Goal: Task Accomplishment & Management: Use online tool/utility

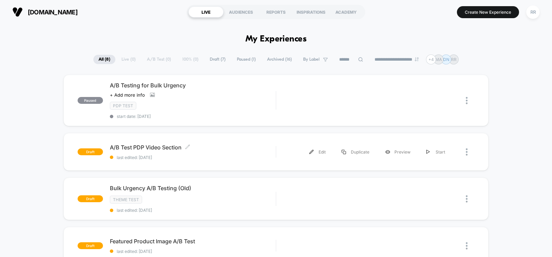
scroll to position [41, 0]
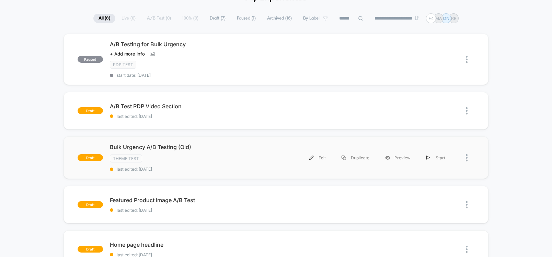
click at [465, 157] on div at bounding box center [463, 157] width 21 height 15
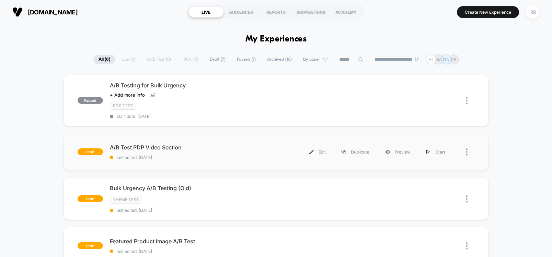
click at [465, 155] on div at bounding box center [463, 151] width 21 height 15
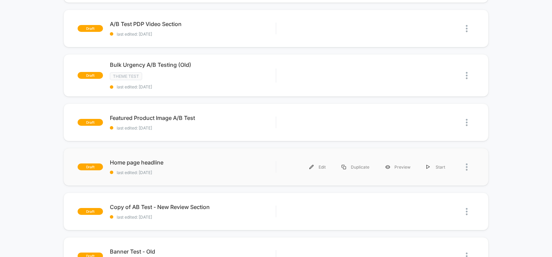
scroll to position [41, 0]
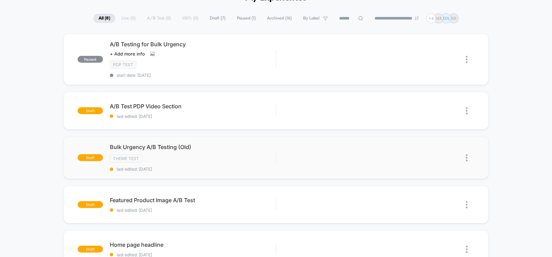
click at [466, 157] on img at bounding box center [467, 157] width 2 height 7
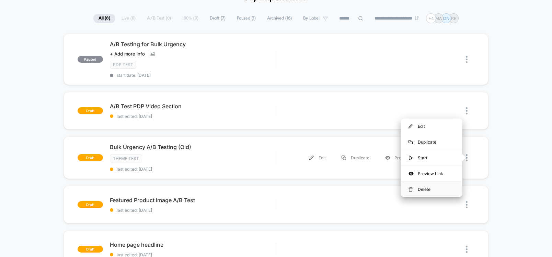
click at [432, 189] on div "Delete" at bounding box center [431, 189] width 62 height 15
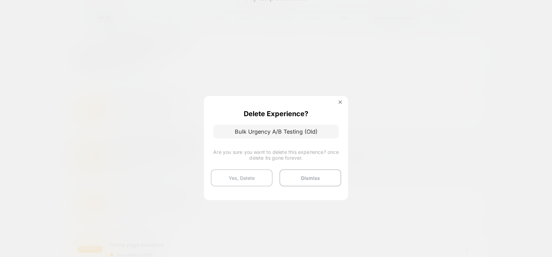
click at [255, 179] on button "Yes, Delete" at bounding box center [242, 177] width 62 height 17
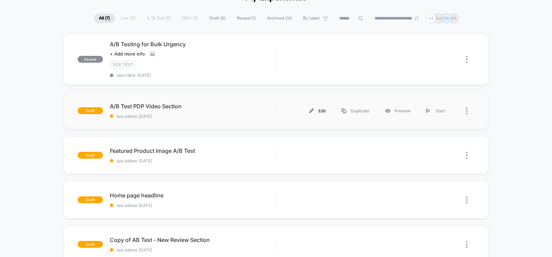
click at [316, 111] on div "Edit" at bounding box center [317, 110] width 32 height 15
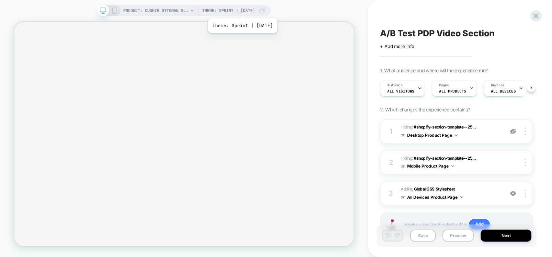
scroll to position [0, 0]
click at [246, 10] on span "Theme: Sprint | 2025-09-3" at bounding box center [228, 10] width 53 height 11
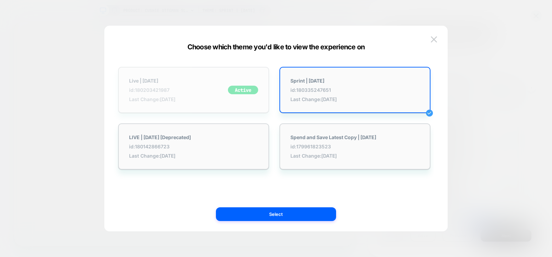
click at [189, 94] on div "Live | 2025-08-28 id: 180203421987 Last Change: 02/09/2025 Active" at bounding box center [193, 90] width 151 height 46
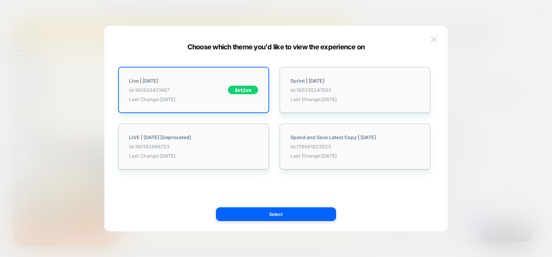
scroll to position [0, 0]
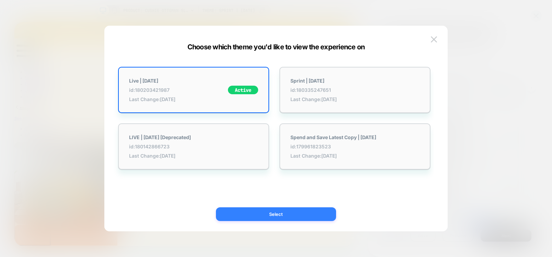
click at [261, 219] on button "Select" at bounding box center [276, 215] width 120 height 14
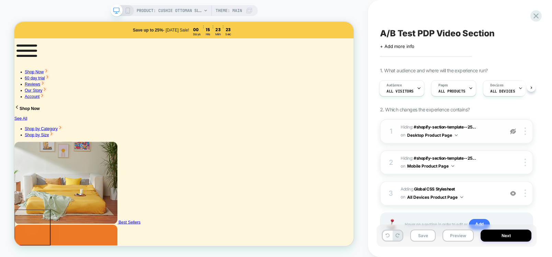
scroll to position [31, 0]
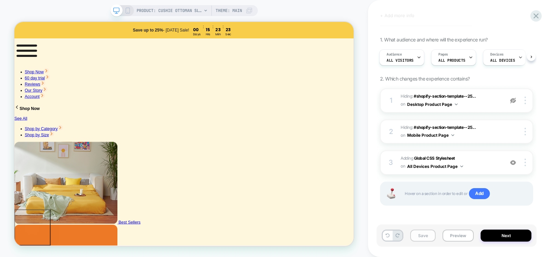
click at [414, 239] on button "Save" at bounding box center [422, 236] width 25 height 12
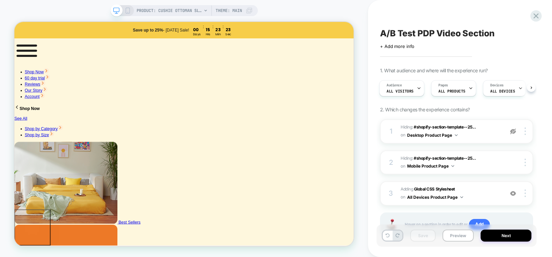
scroll to position [0, 1]
click at [499, 240] on button "Next" at bounding box center [505, 236] width 51 height 12
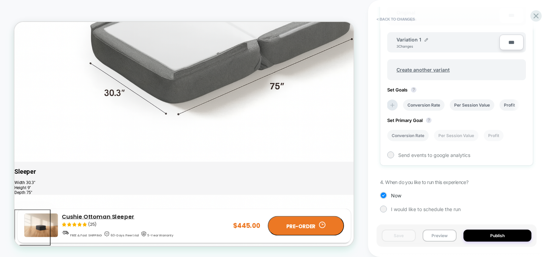
scroll to position [0, 0]
click at [403, 137] on li "Conversion Rate" at bounding box center [408, 135] width 42 height 11
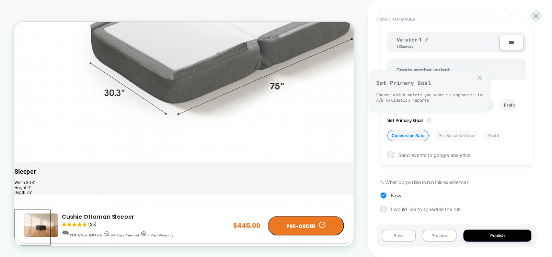
click at [428, 120] on button "?" at bounding box center [428, 120] width 5 height 5
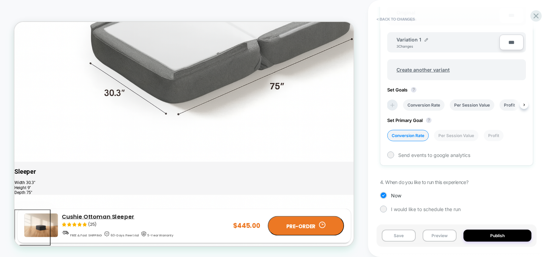
click at [396, 105] on li at bounding box center [391, 104] width 11 height 11
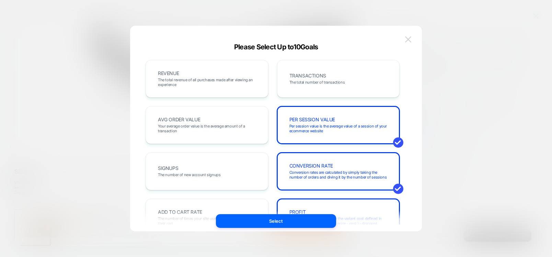
click at [407, 39] on img at bounding box center [408, 39] width 6 height 6
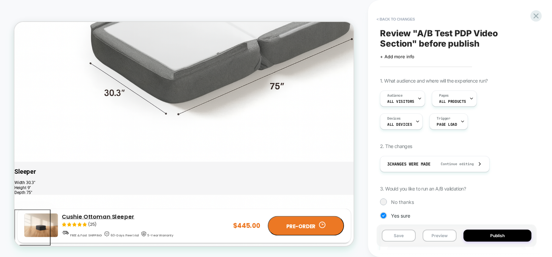
scroll to position [240, 0]
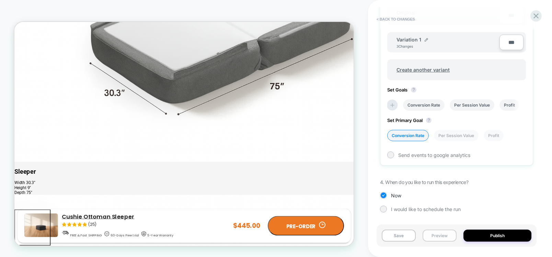
click at [437, 234] on button "Preview" at bounding box center [439, 236] width 34 height 12
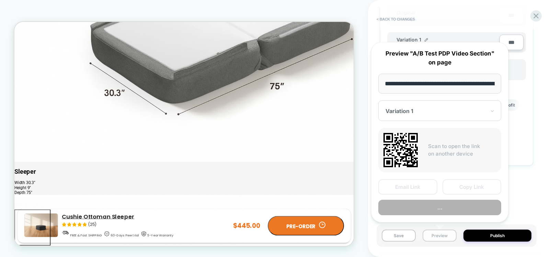
scroll to position [0, 119]
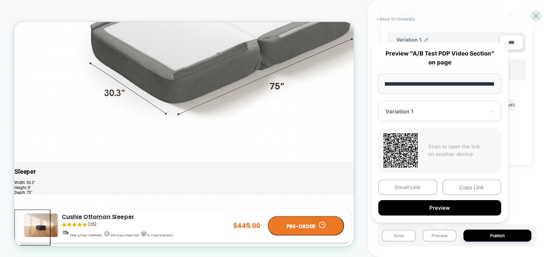
click at [494, 82] on input "**********" at bounding box center [439, 84] width 123 height 20
drag, startPoint x: 457, startPoint y: 89, endPoint x: 548, endPoint y: 84, distance: 91.0
click at [548, 84] on body "PRODUCT: Cushie Ottoman Sleeper PRODUCT: Cushie Ottoman Sleeper Theme: MAIN < B…" at bounding box center [276, 128] width 552 height 257
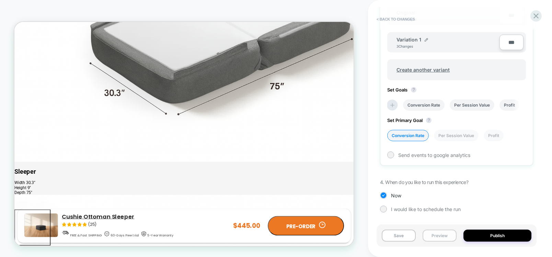
click at [435, 236] on button "Preview" at bounding box center [439, 236] width 34 height 12
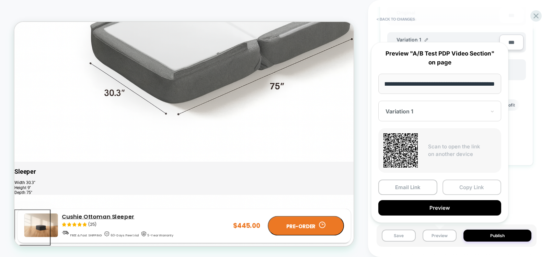
scroll to position [0, 0]
click at [483, 186] on button "Copy Link" at bounding box center [471, 187] width 59 height 15
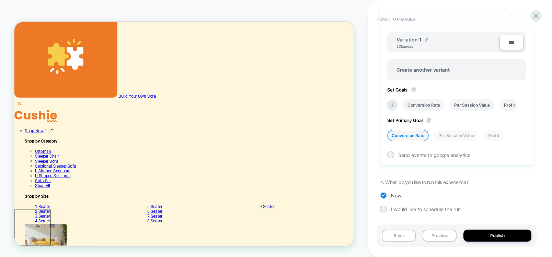
scroll to position [288, 0]
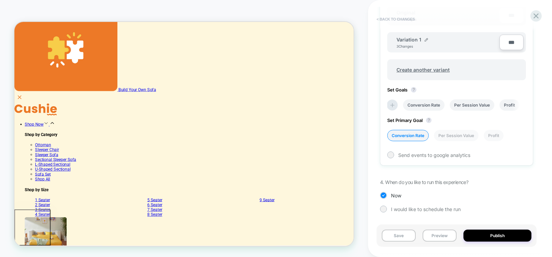
click at [399, 19] on button "< Back to changes" at bounding box center [395, 19] width 45 height 11
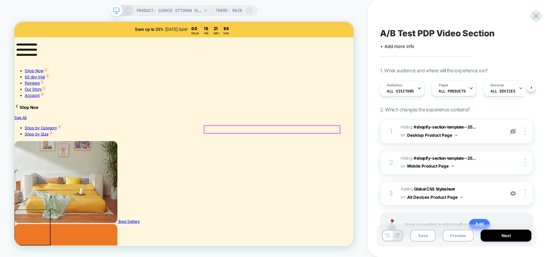
scroll to position [0, 0]
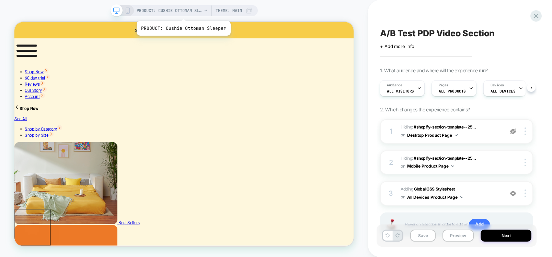
click at [182, 12] on span "PRODUCT: Cushie Ottoman Sleeper" at bounding box center [169, 10] width 65 height 11
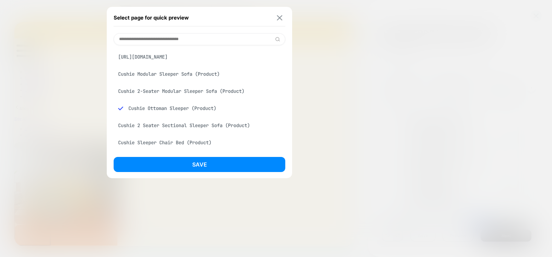
drag, startPoint x: 275, startPoint y: 15, endPoint x: 348, endPoint y: 3, distance: 73.8
click at [275, 15] on button at bounding box center [279, 18] width 9 height 6
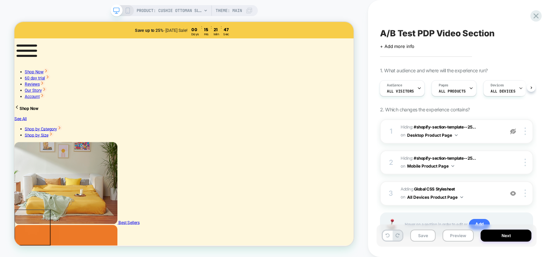
click at [224, 10] on span "Theme: MAIN" at bounding box center [228, 10] width 26 height 11
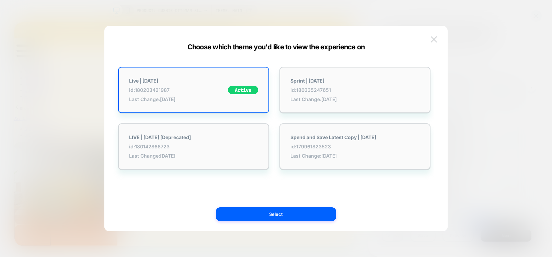
click at [436, 38] on img at bounding box center [434, 39] width 6 height 6
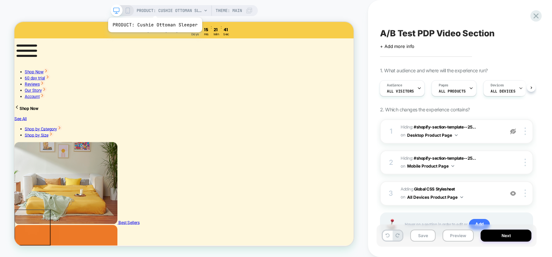
click at [154, 9] on span "PRODUCT: Cushie Ottoman Sleeper" at bounding box center [169, 10] width 65 height 11
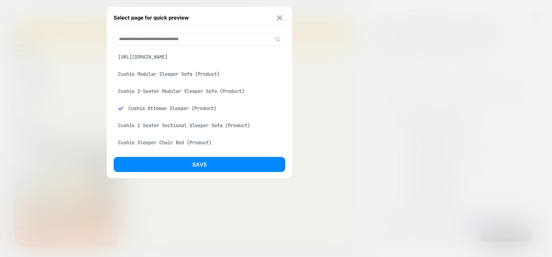
click at [281, 18] on img at bounding box center [279, 17] width 5 height 5
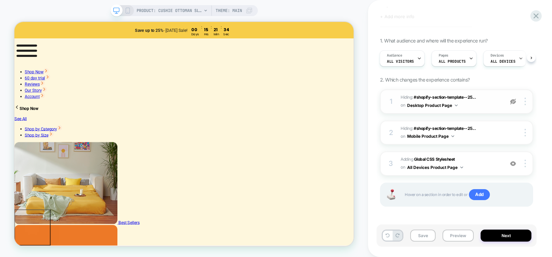
scroll to position [31, 0]
click at [123, 13] on div at bounding box center [121, 11] width 17 height 6
click at [130, 15] on div "PRODUCT: Cushie Ottoman Sleeper Theme: MAIN" at bounding box center [183, 10] width 147 height 11
click at [128, 10] on icon at bounding box center [128, 11] width 6 height 6
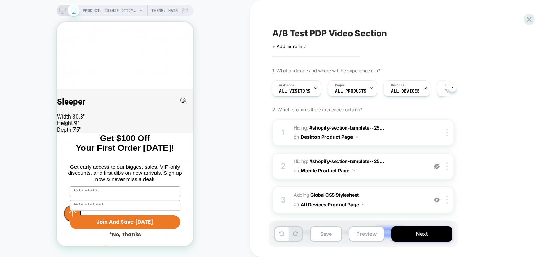
scroll to position [2017, 0]
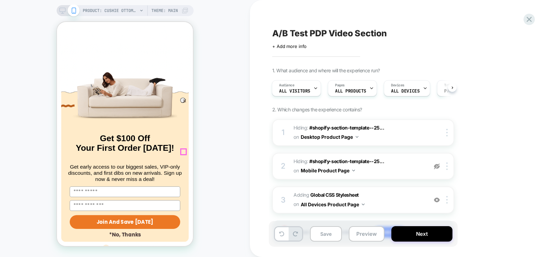
click at [183, 102] on icon "Close dialog" at bounding box center [184, 101] width 2 height 2
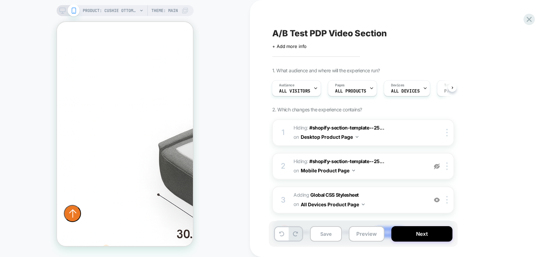
scroll to position [1564, 0]
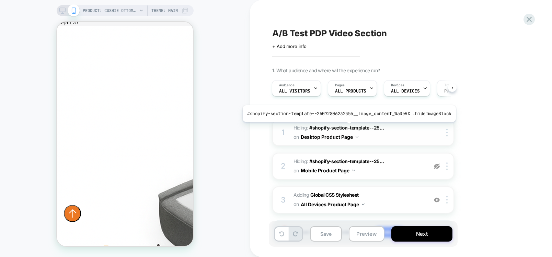
click at [346, 127] on span "#shopify-section-template--25..." at bounding box center [346, 128] width 75 height 6
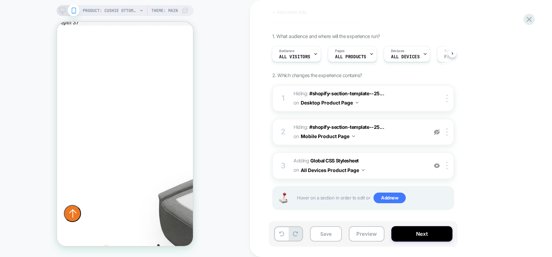
scroll to position [39, 0]
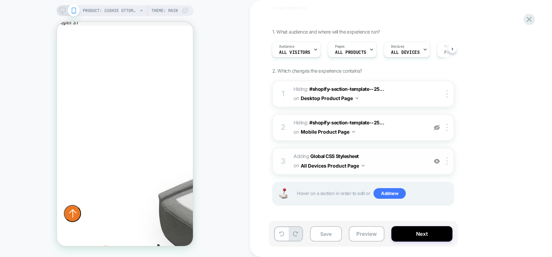
click at [362, 165] on img at bounding box center [363, 166] width 3 height 2
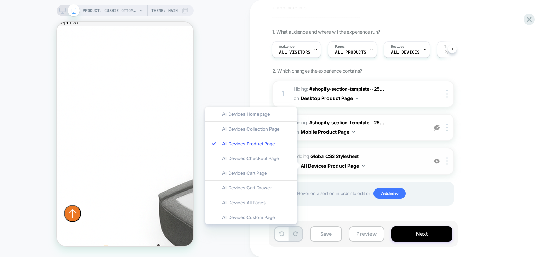
click at [362, 165] on img at bounding box center [363, 166] width 3 height 2
click at [350, 156] on b "Global CSS Stylesheet" at bounding box center [334, 156] width 48 height 6
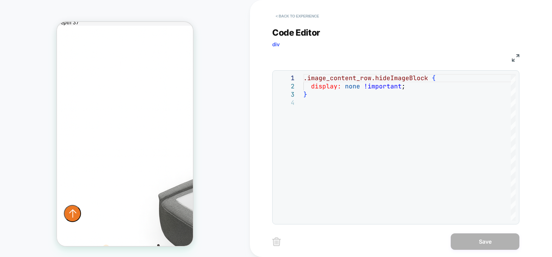
click at [290, 17] on button "< Back to experience" at bounding box center [297, 16] width 50 height 11
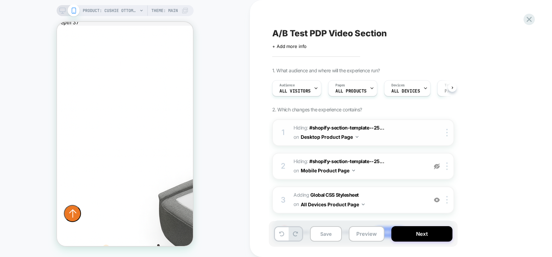
scroll to position [0, 0]
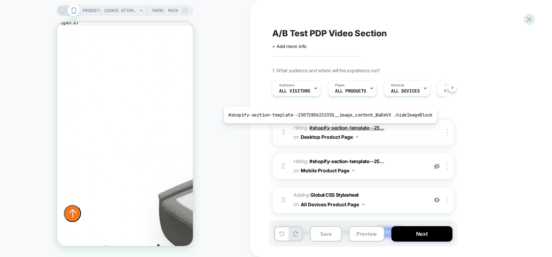
click at [328, 129] on span "#shopify-section-template--25..." at bounding box center [346, 128] width 75 height 6
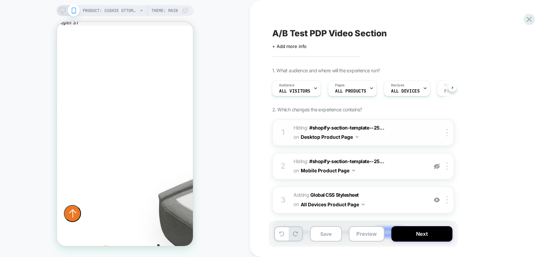
click at [355, 136] on button "Desktop Product Page" at bounding box center [330, 137] width 58 height 10
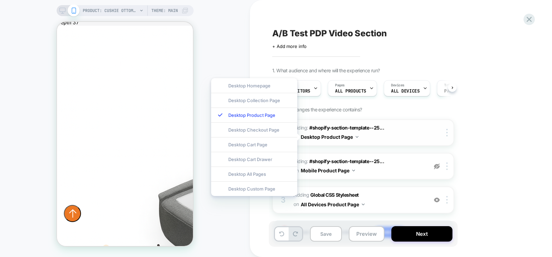
click at [355, 136] on button "Desktop Product Page" at bounding box center [330, 137] width 58 height 10
click at [484, 138] on div "1. What audience and where will the experience run? Audience All Visitors Pages…" at bounding box center [397, 165] width 250 height 194
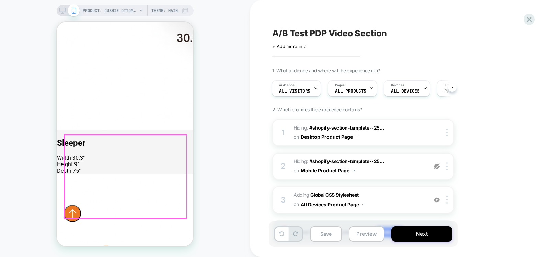
scroll to position [1852, 0]
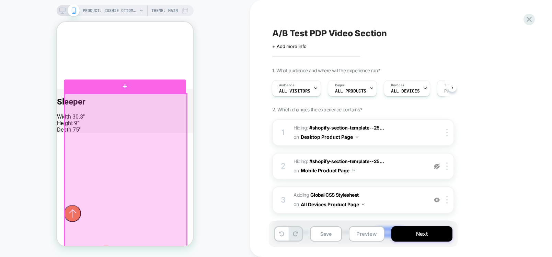
click at [136, 134] on div at bounding box center [125, 184] width 122 height 181
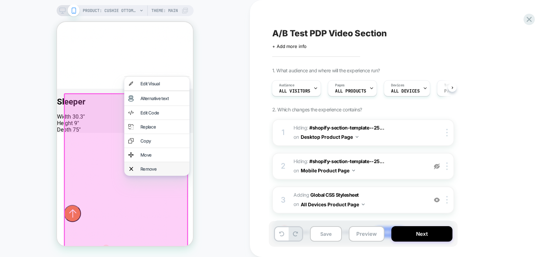
scroll to position [1894, 0]
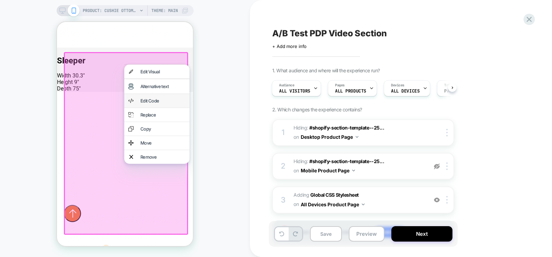
click at [151, 104] on div "Edit Code" at bounding box center [162, 100] width 45 height 5
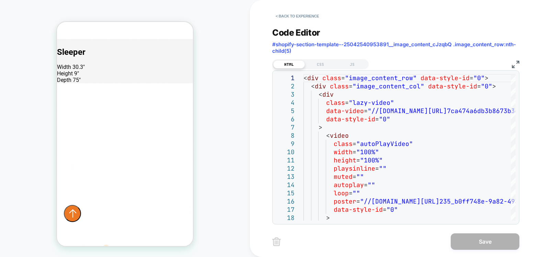
scroll to position [1820, 0]
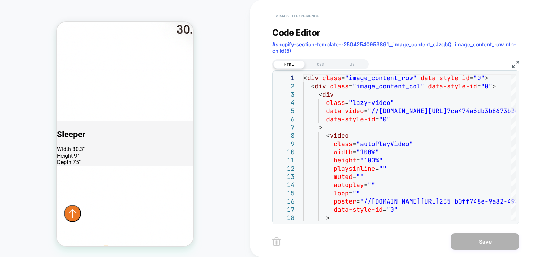
click at [283, 18] on button "< Back to experience" at bounding box center [297, 16] width 50 height 11
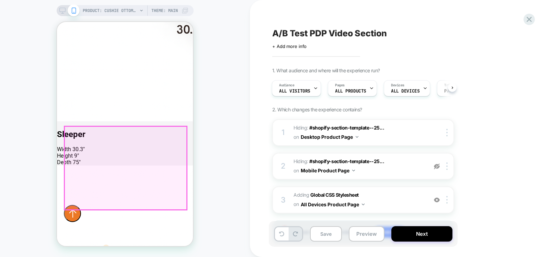
scroll to position [1902, 0]
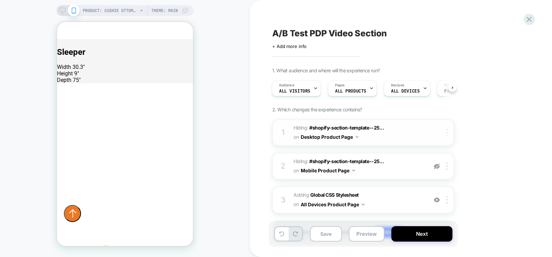
click at [446, 131] on img at bounding box center [446, 133] width 1 height 8
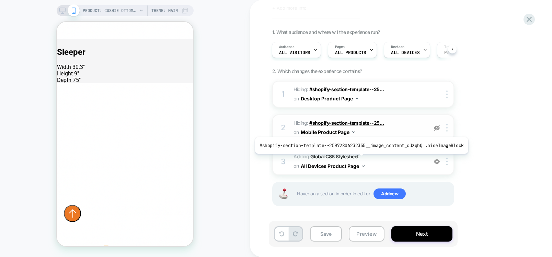
scroll to position [39, 0]
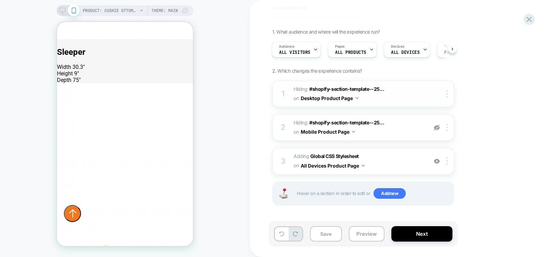
click at [355, 98] on img at bounding box center [356, 98] width 3 height 2
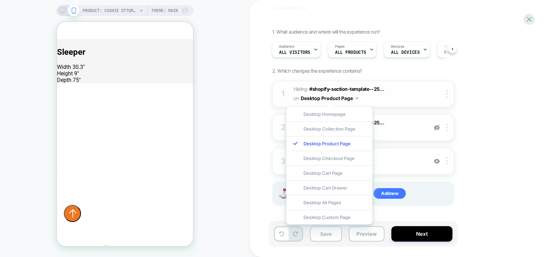
click at [356, 98] on img at bounding box center [356, 98] width 3 height 2
click at [356, 97] on button "Desktop Product Page" at bounding box center [330, 98] width 58 height 10
click at [358, 99] on img at bounding box center [356, 98] width 3 height 2
click at [446, 95] on img at bounding box center [446, 94] width 1 height 8
click at [517, 114] on div "1. What audience and where will the experience run? Audience All Visitors Pages…" at bounding box center [397, 126] width 250 height 194
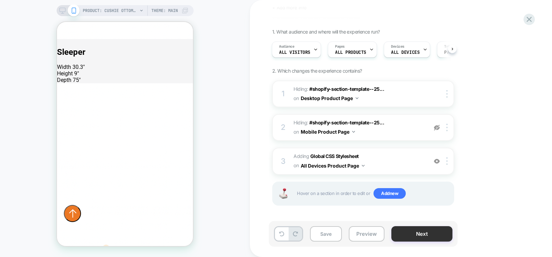
click at [426, 235] on button "Next" at bounding box center [421, 233] width 61 height 15
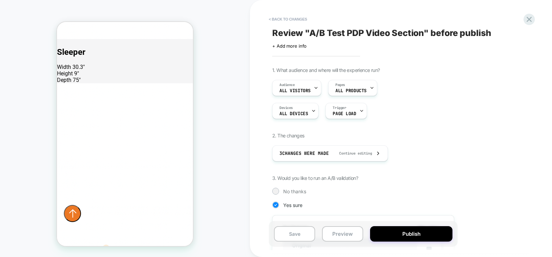
scroll to position [0, 0]
click at [291, 16] on button "< Back to changes" at bounding box center [287, 19] width 45 height 11
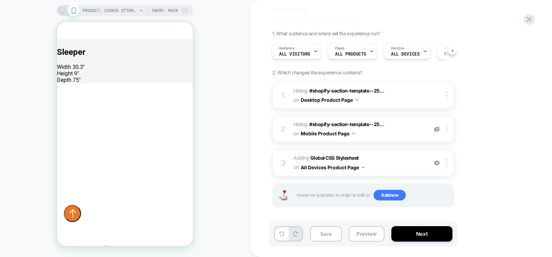
scroll to position [39, 0]
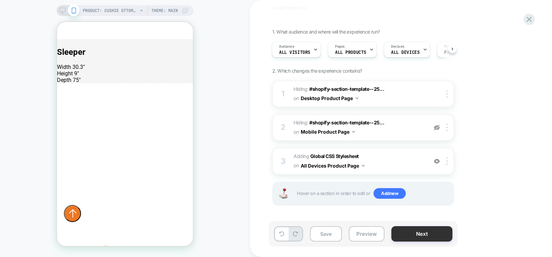
click at [429, 233] on button "Next" at bounding box center [421, 233] width 61 height 15
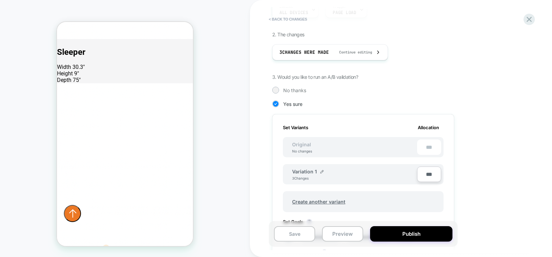
scroll to position [82, 0]
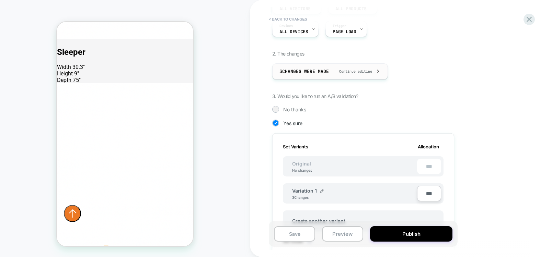
click at [353, 72] on span "Continue editing" at bounding box center [352, 71] width 40 height 4
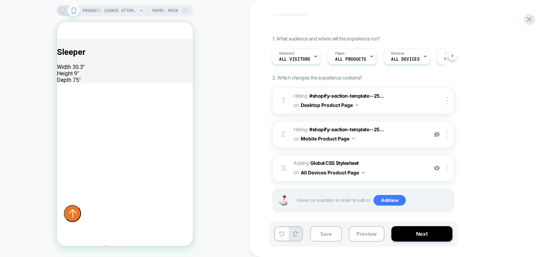
scroll to position [39, 0]
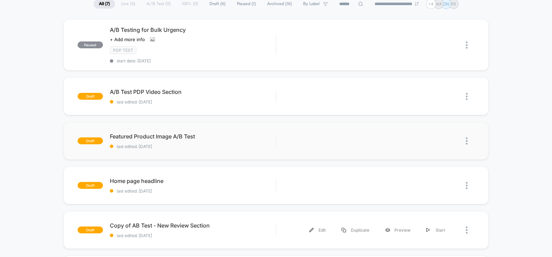
scroll to position [41, 0]
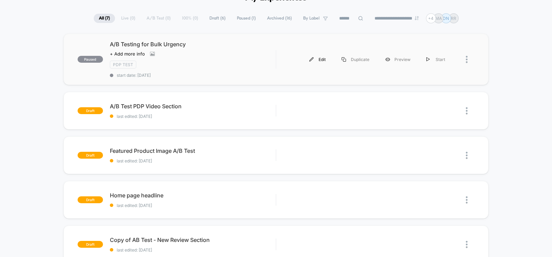
click at [328, 59] on div "Edit" at bounding box center [317, 59] width 32 height 15
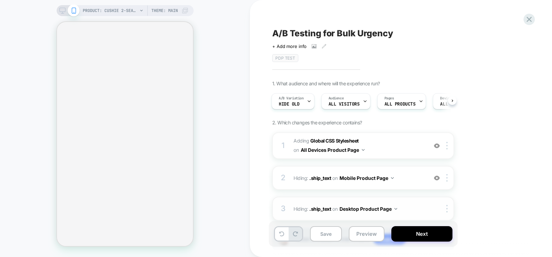
scroll to position [46, 0]
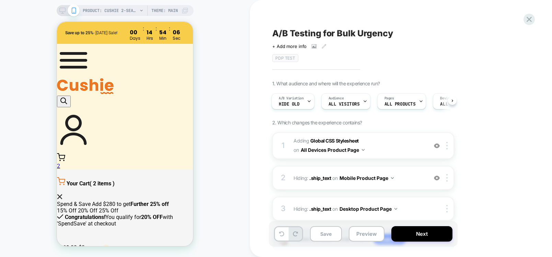
type input "**********"
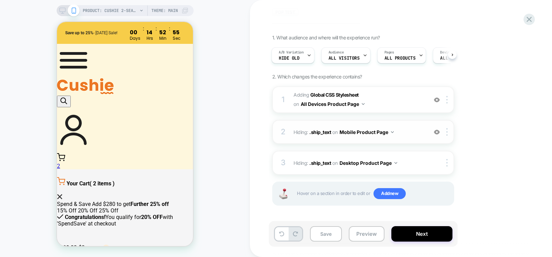
click at [392, 134] on button "Mobile Product Page" at bounding box center [366, 132] width 54 height 10
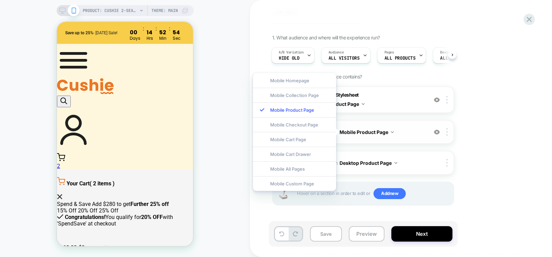
click at [392, 134] on button "Mobile Product Page" at bounding box center [366, 132] width 54 height 10
click at [501, 134] on div "1. What audience and where will the experience run? A/B Variation Hide Old Audi…" at bounding box center [397, 129] width 250 height 188
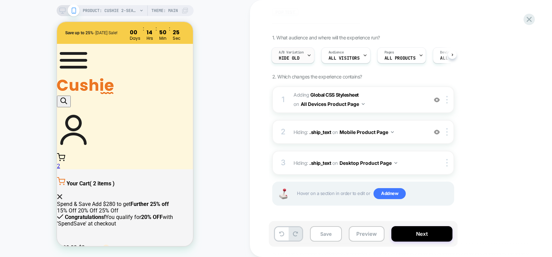
click at [310, 52] on div at bounding box center [309, 55] width 4 height 15
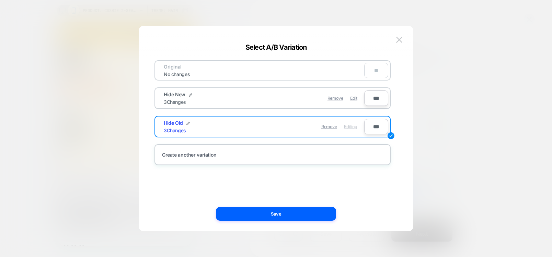
click at [519, 136] on div at bounding box center [276, 128] width 552 height 257
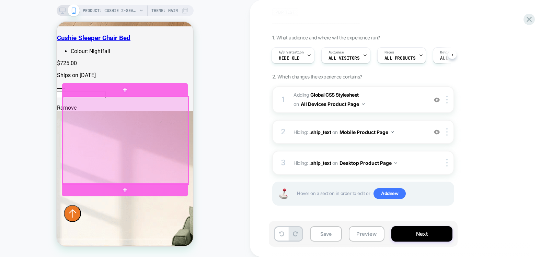
scroll to position [576, 0]
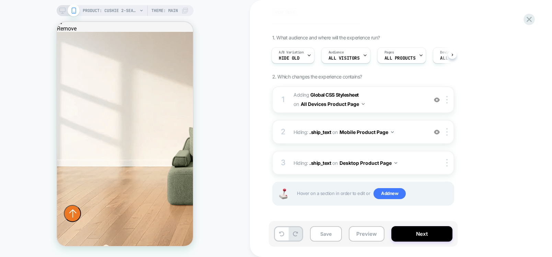
click at [60, 13] on icon at bounding box center [62, 11] width 6 height 6
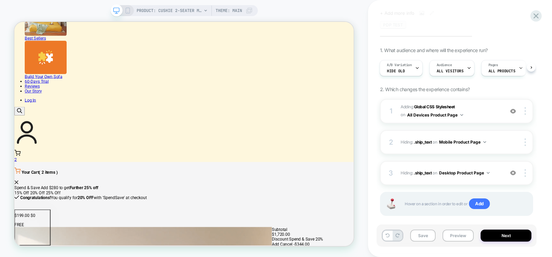
scroll to position [44, 0]
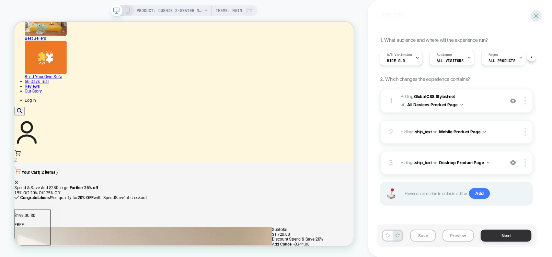
click at [517, 235] on button "Next" at bounding box center [505, 236] width 51 height 12
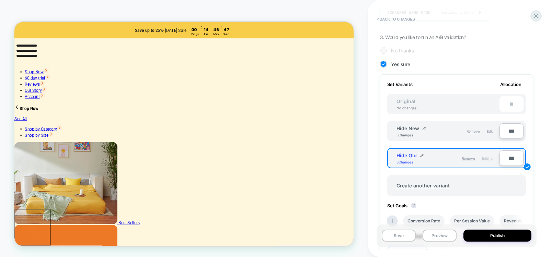
scroll to position [0, 0]
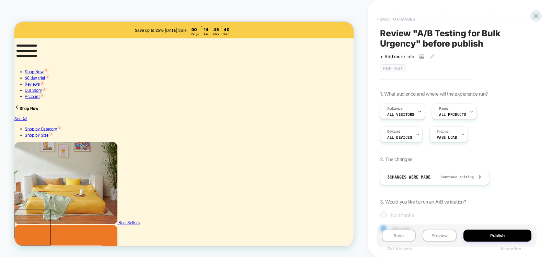
click at [388, 20] on button "< Back to changes" at bounding box center [395, 19] width 45 height 11
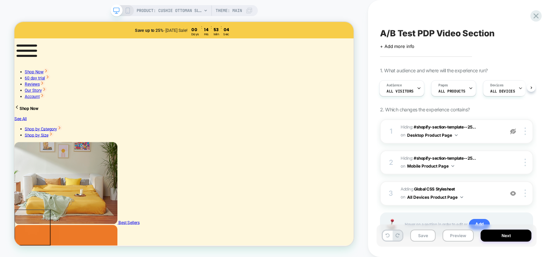
drag, startPoint x: 386, startPoint y: 195, endPoint x: 370, endPoint y: 164, distance: 35.0
click at [383, 130] on div "1 Hiding : #shopify-section-template--25... #shopify-section-template--25072806…" at bounding box center [456, 186] width 153 height 134
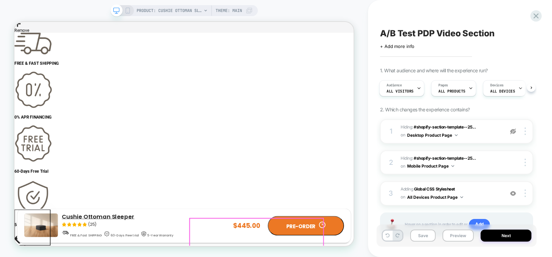
scroll to position [1583, 0]
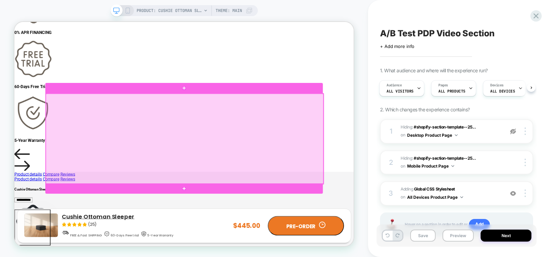
drag, startPoint x: 235, startPoint y: 207, endPoint x: 231, endPoint y: 217, distance: 11.1
click at [231, 217] on div at bounding box center [241, 178] width 370 height 120
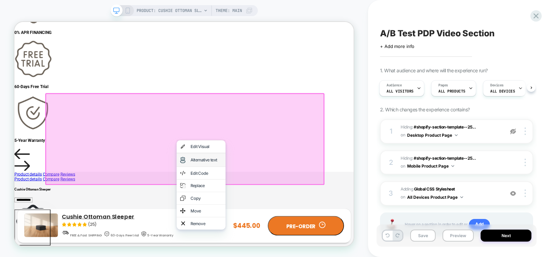
click at [261, 210] on div "Alternative text" at bounding box center [263, 206] width 65 height 18
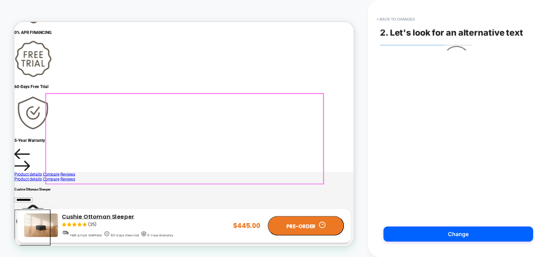
scroll to position [1589, 0]
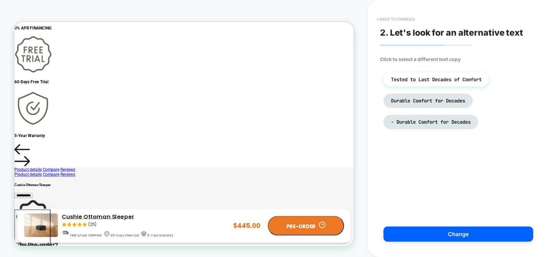
click at [394, 17] on button "< Back to changes" at bounding box center [395, 19] width 45 height 11
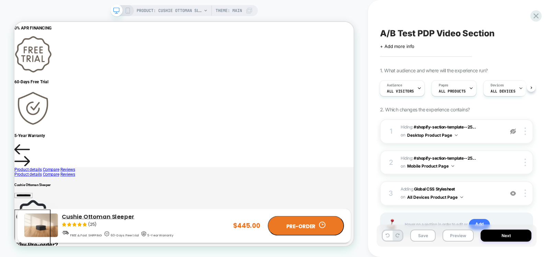
scroll to position [31, 0]
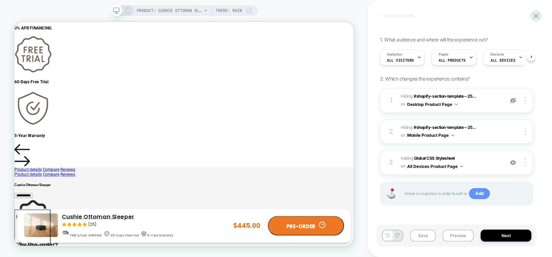
click at [481, 193] on span "Add" at bounding box center [479, 193] width 21 height 11
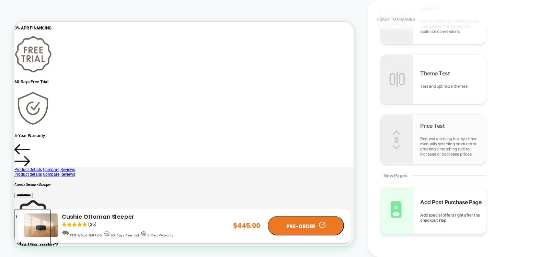
scroll to position [445, 0]
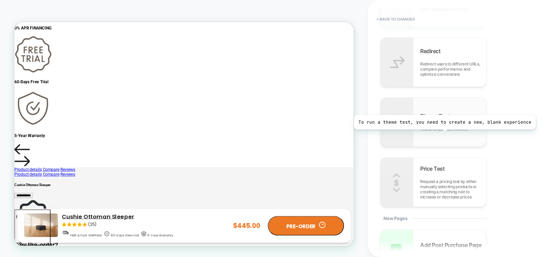
click at [443, 135] on div "Theme Test Test and optimize themes" at bounding box center [433, 122] width 106 height 49
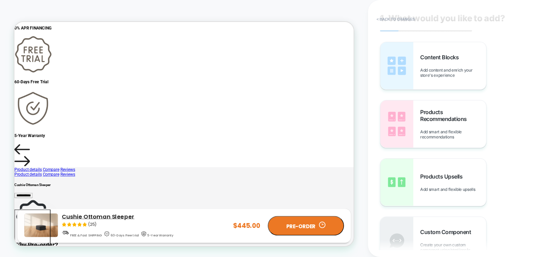
scroll to position [0, 0]
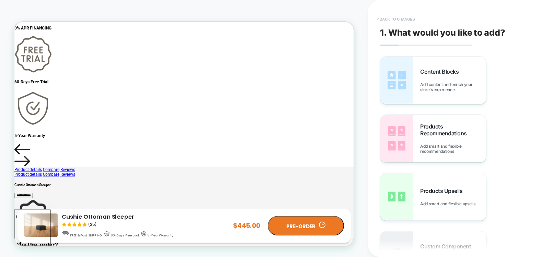
click at [400, 18] on button "< Back to changes" at bounding box center [395, 19] width 45 height 11
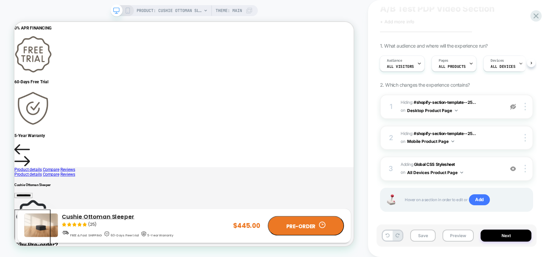
scroll to position [31, 0]
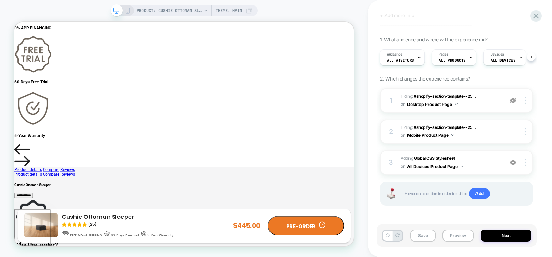
click at [370, 156] on div "A/B Test PDP Video Section Click to edit experience details + Add more info 1. …" at bounding box center [460, 128] width 184 height 257
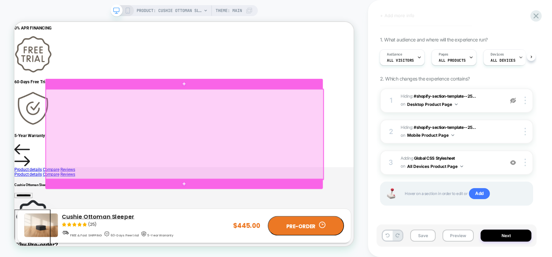
click at [263, 166] on div at bounding box center [241, 172] width 370 height 120
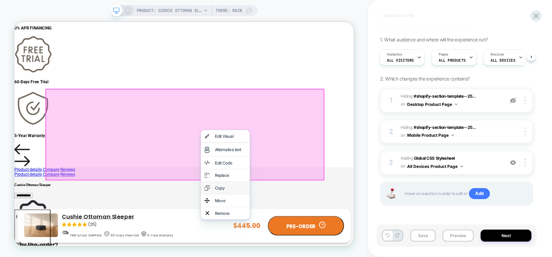
click at [302, 241] on div "Copy" at bounding box center [302, 243] width 42 height 7
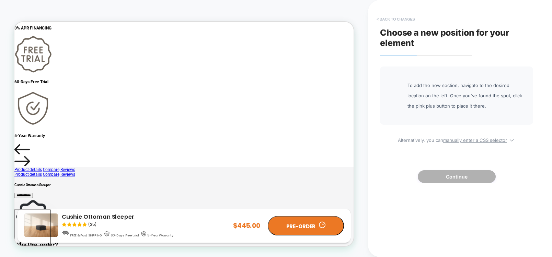
click at [387, 19] on button "< Back to changes" at bounding box center [395, 19] width 45 height 11
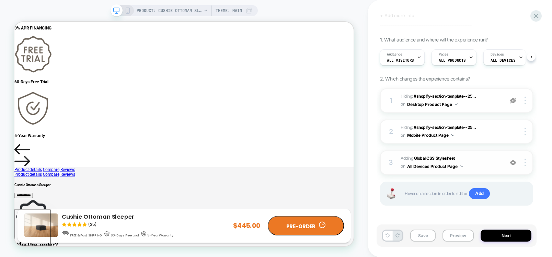
click at [458, 168] on button "All Devices Product Page" at bounding box center [435, 166] width 56 height 9
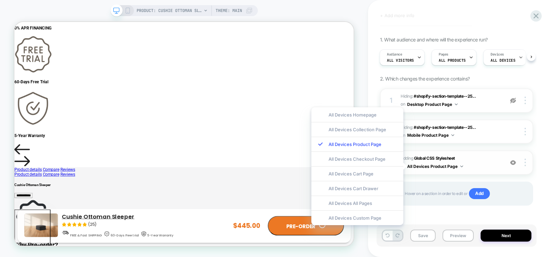
click at [461, 167] on button "All Devices Product Page" at bounding box center [435, 166] width 56 height 9
click at [540, 144] on div "A/B Test PDP Video Section Click to edit experience details + Add more info 1. …" at bounding box center [460, 128] width 184 height 257
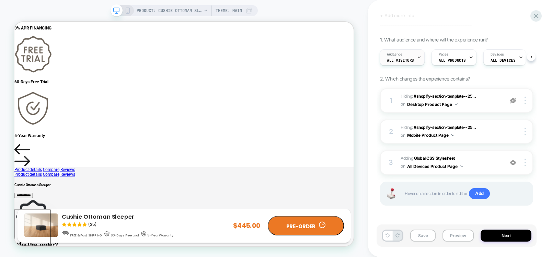
click at [417, 60] on div at bounding box center [419, 57] width 4 height 15
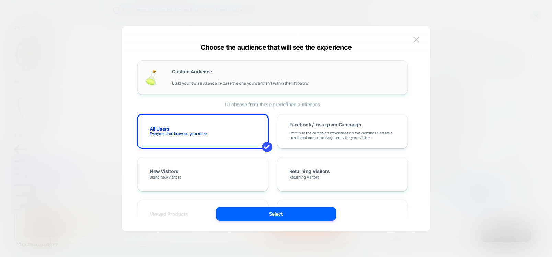
click at [203, 73] on span "Custom Audience" at bounding box center [192, 71] width 40 height 5
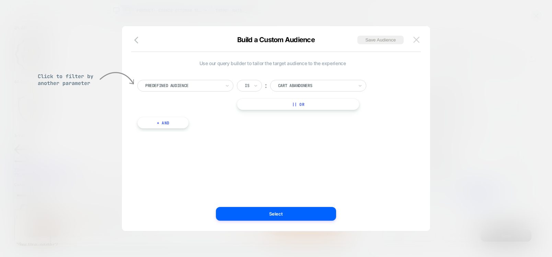
click at [415, 40] on img at bounding box center [416, 40] width 6 height 6
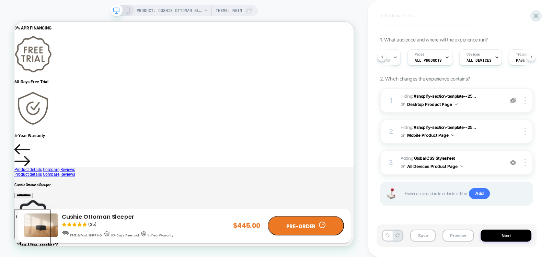
click at [533, 59] on button at bounding box center [531, 56] width 9 height 9
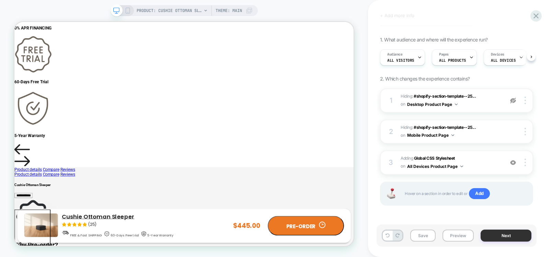
click at [506, 233] on button "Next" at bounding box center [505, 236] width 51 height 12
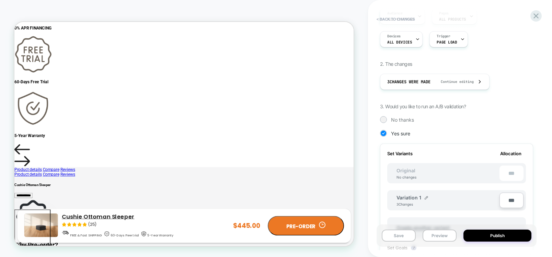
scroll to position [123, 0]
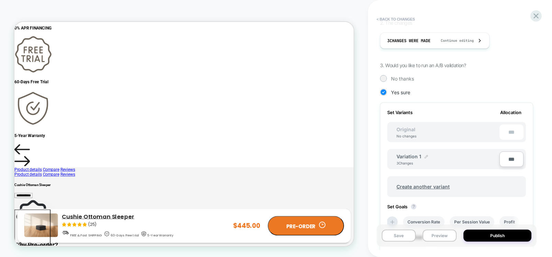
click at [427, 154] on div at bounding box center [425, 156] width 3 height 5
click at [533, 155] on div "**********" at bounding box center [456, 129] width 160 height 244
click at [466, 172] on div "Create another variant" at bounding box center [456, 185] width 139 height 28
click at [530, 149] on div "**********" at bounding box center [456, 193] width 153 height 181
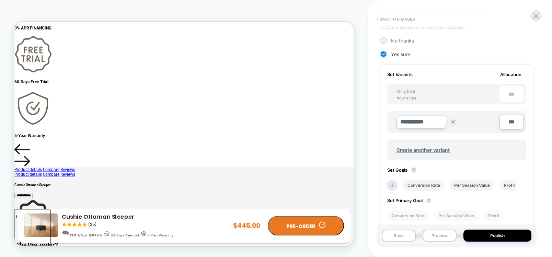
scroll to position [161, 0]
click at [400, 100] on div "No changes" at bounding box center [406, 99] width 34 height 4
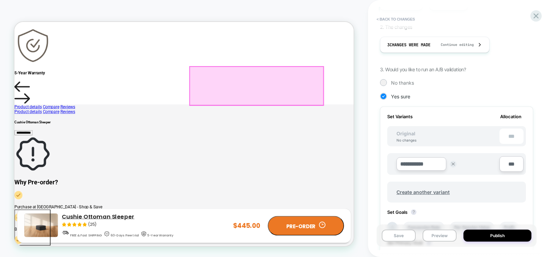
scroll to position [1671, 0]
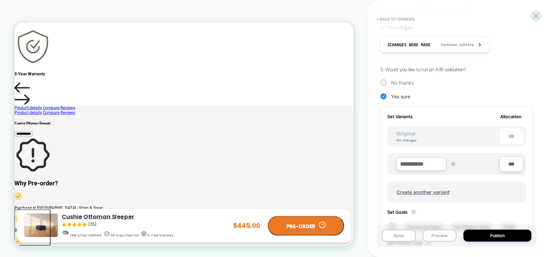
click at [383, 164] on div "**********" at bounding box center [456, 197] width 153 height 181
click at [452, 166] on img at bounding box center [452, 164] width 3 height 3
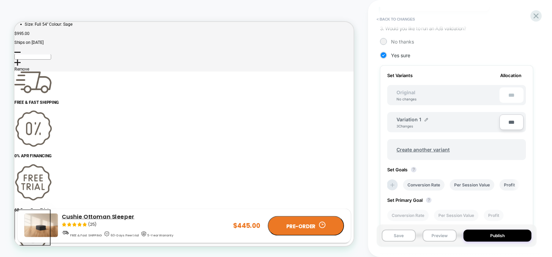
scroll to position [119, 0]
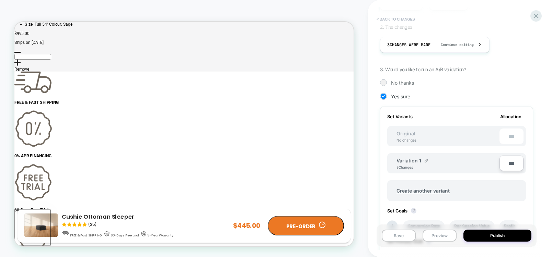
click at [384, 17] on button "< Back to changes" at bounding box center [395, 19] width 45 height 11
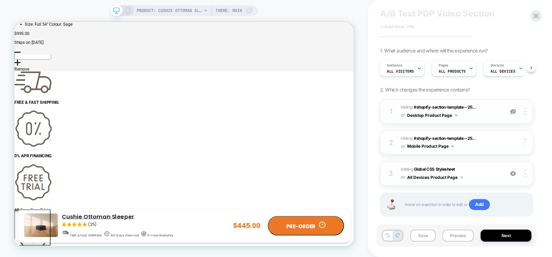
scroll to position [31, 0]
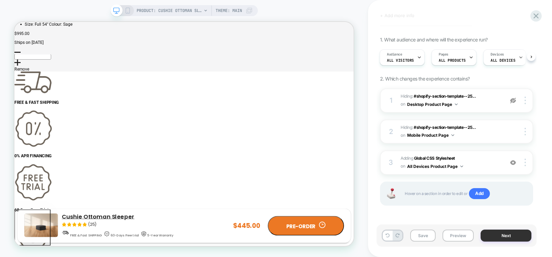
click at [521, 234] on button "Next" at bounding box center [505, 236] width 51 height 12
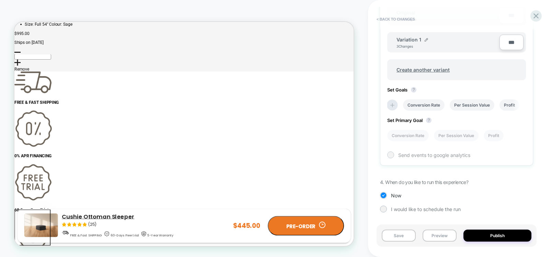
scroll to position [0, 0]
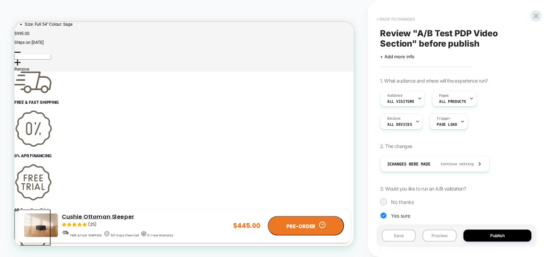
click at [394, 16] on button "< Back to changes" at bounding box center [395, 19] width 45 height 11
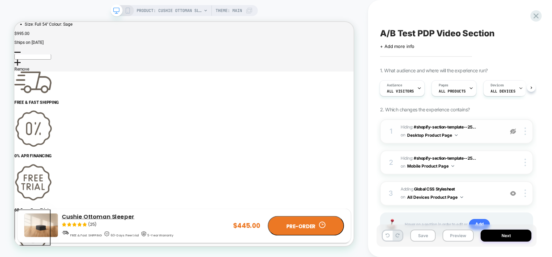
scroll to position [31, 0]
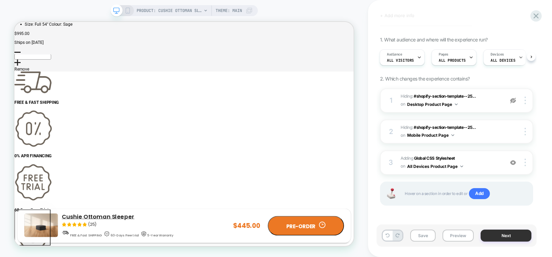
click at [523, 237] on button "Next" at bounding box center [505, 236] width 51 height 12
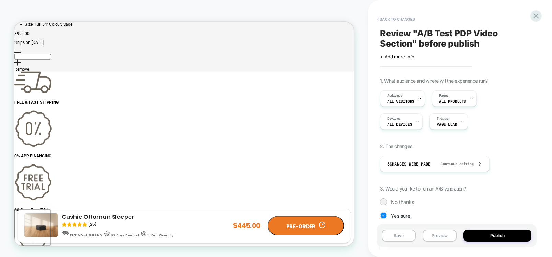
scroll to position [165, 0]
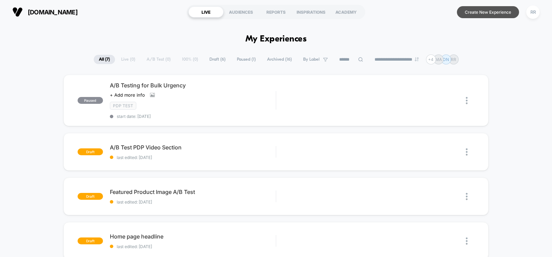
click at [496, 12] on button "Create New Experience" at bounding box center [488, 12] width 62 height 12
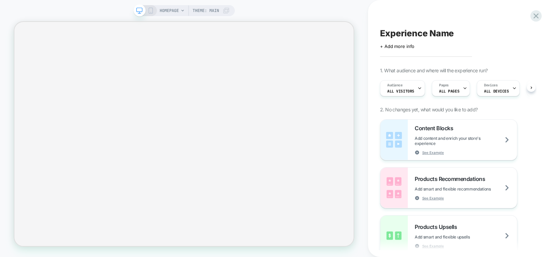
scroll to position [0, 0]
click at [409, 34] on span "Experience Name" at bounding box center [417, 33] width 74 height 10
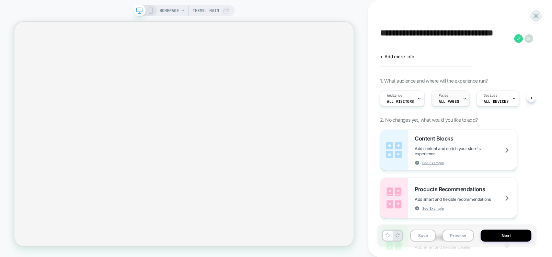
type textarea "**********"
click at [462, 98] on icon at bounding box center [464, 98] width 4 height 4
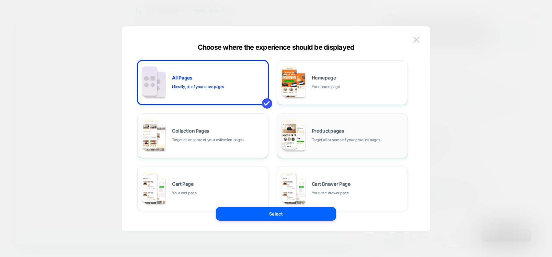
click at [328, 133] on span "Product pages" at bounding box center [327, 131] width 33 height 5
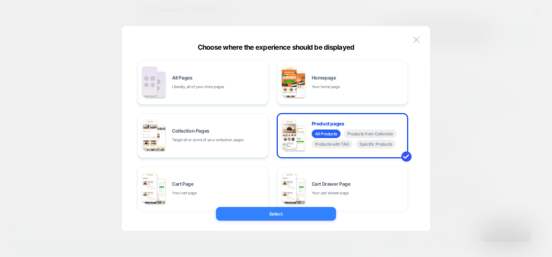
click at [307, 215] on button "Select" at bounding box center [276, 214] width 120 height 14
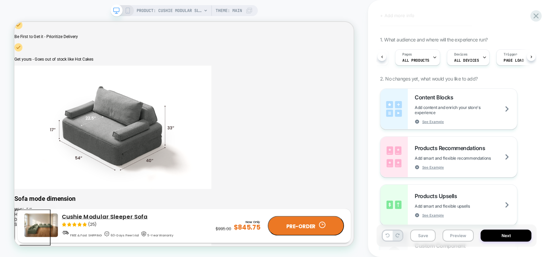
scroll to position [1583, 0]
click at [202, 10] on div "PRODUCT: Cushie Modular Sleeper Sofa Theme: MAIN" at bounding box center [195, 10] width 116 height 11
click at [205, 11] on icon at bounding box center [205, 11] width 4 height 4
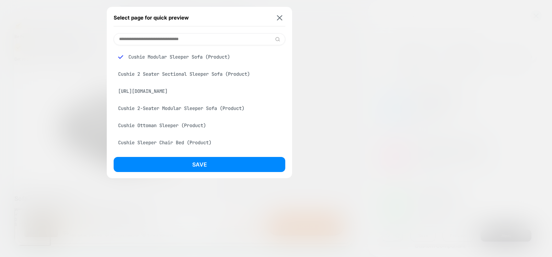
click at [164, 125] on div "Cushie Ottoman Sleeper (Product)" at bounding box center [200, 125] width 172 height 13
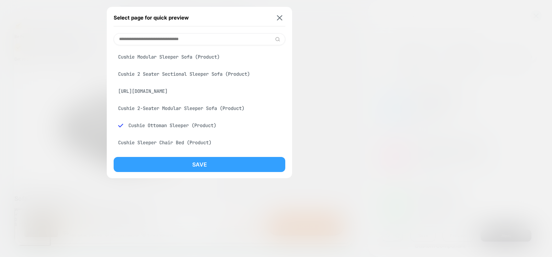
click at [190, 165] on button "Save" at bounding box center [200, 164] width 172 height 15
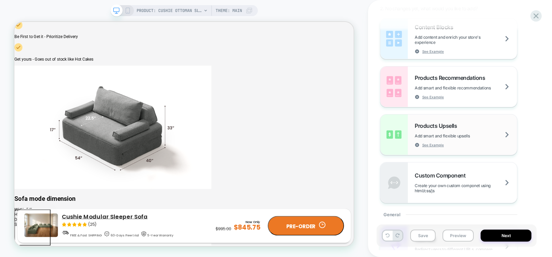
scroll to position [165, 0]
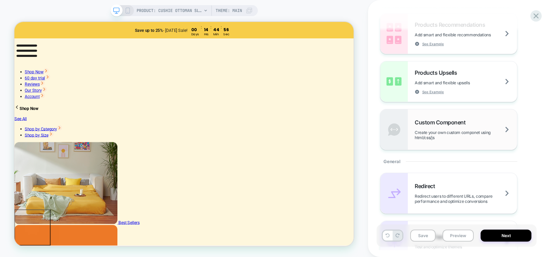
click at [459, 139] on span "Create your own custom componet using html/css/js" at bounding box center [465, 135] width 102 height 10
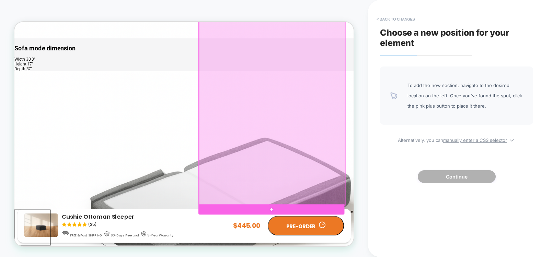
scroll to position [1500, 0]
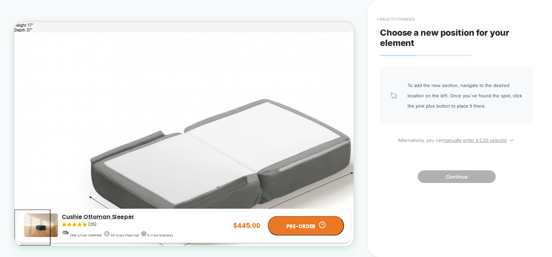
click at [388, 17] on button "< Back to changes" at bounding box center [395, 19] width 45 height 11
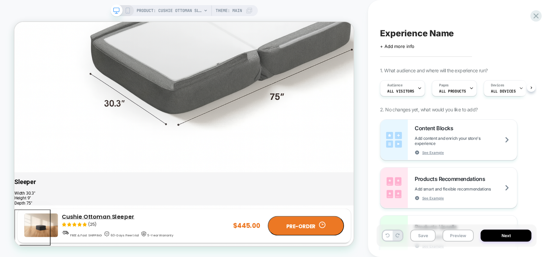
scroll to position [0, 0]
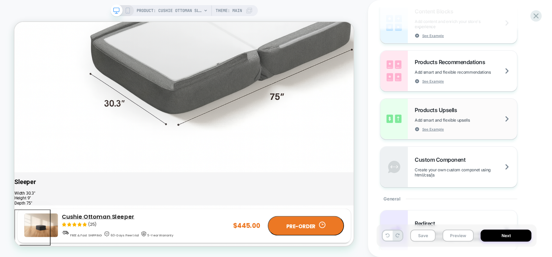
scroll to position [7, 0]
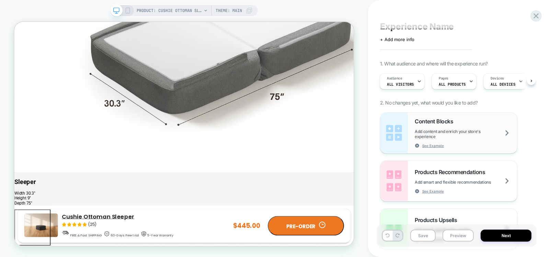
click at [451, 121] on span "Content Blocks" at bounding box center [435, 121] width 42 height 7
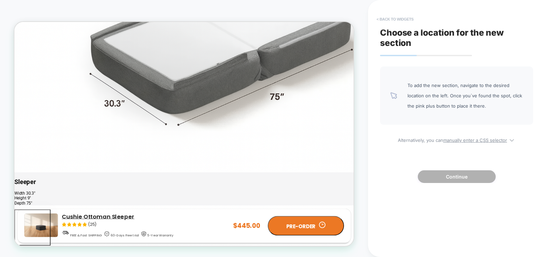
click at [389, 21] on button "< Back to widgets" at bounding box center [395, 19] width 44 height 11
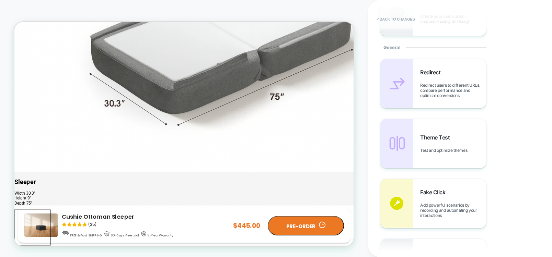
scroll to position [247, 0]
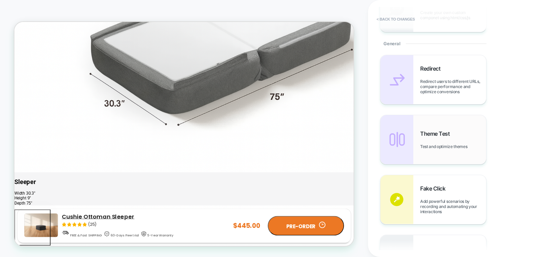
click at [459, 146] on span "Test and optimize themes" at bounding box center [445, 146] width 50 height 5
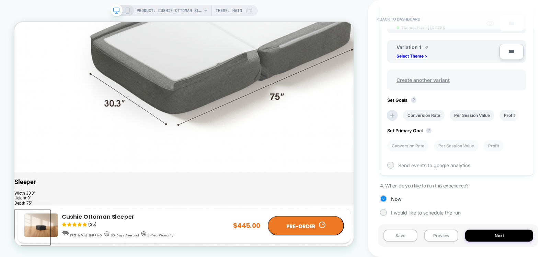
scroll to position [44, 0]
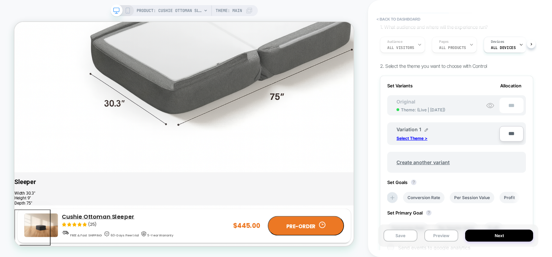
click at [425, 109] on span "Theme: ( Live | 2025-08-28 )" at bounding box center [423, 109] width 44 height 5
click at [416, 164] on span "Create another variant" at bounding box center [422, 162] width 67 height 16
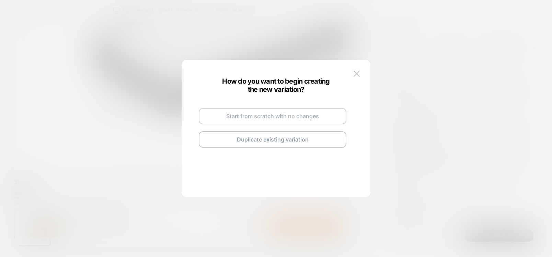
click at [304, 114] on button "Start from scratch with no changes" at bounding box center [273, 116] width 148 height 16
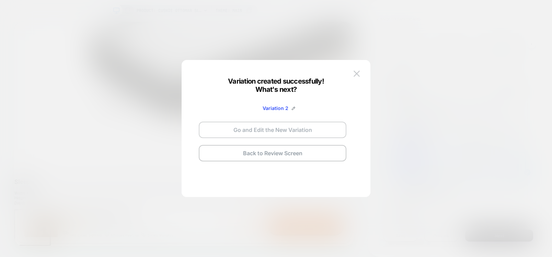
click at [277, 131] on button "Go and Edit the New Variation" at bounding box center [273, 130] width 148 height 16
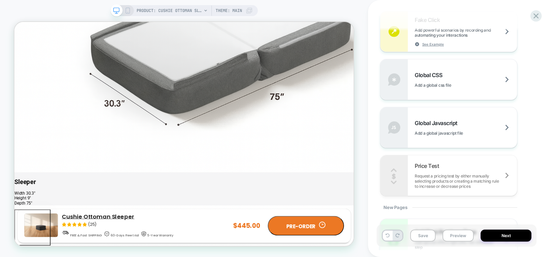
scroll to position [460, 0]
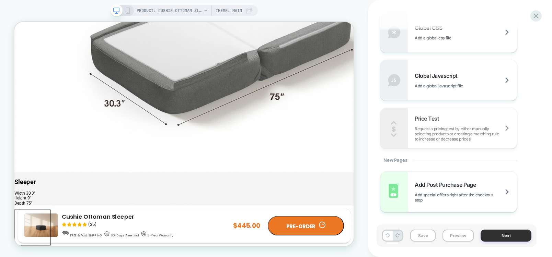
click at [502, 237] on button "Next" at bounding box center [505, 236] width 51 height 12
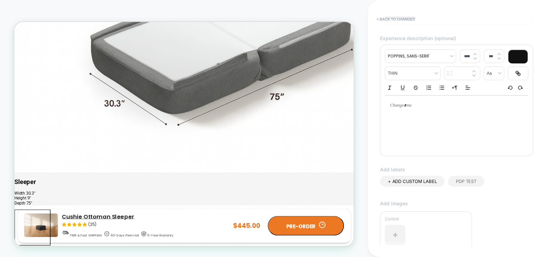
scroll to position [0, 0]
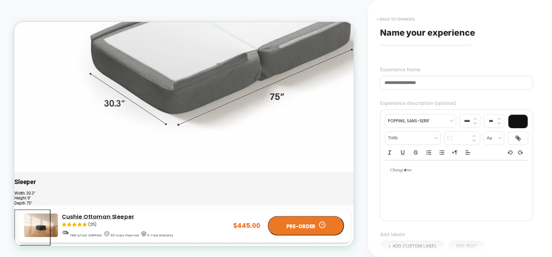
click at [382, 19] on button "< Back to changes" at bounding box center [395, 19] width 45 height 11
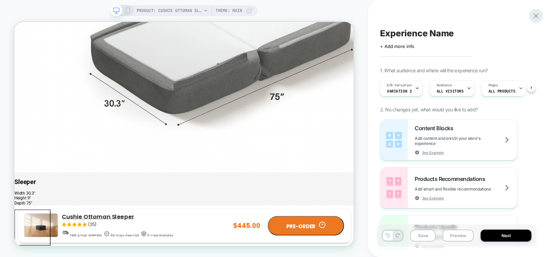
click at [532, 13] on icon at bounding box center [535, 15] width 9 height 9
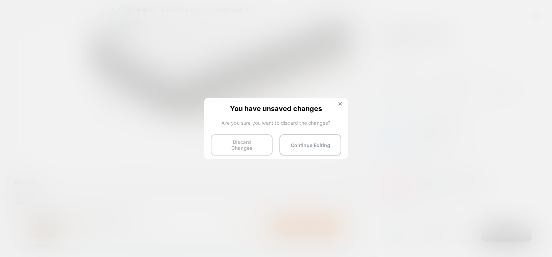
click at [238, 148] on button "Discard Changes" at bounding box center [242, 144] width 62 height 21
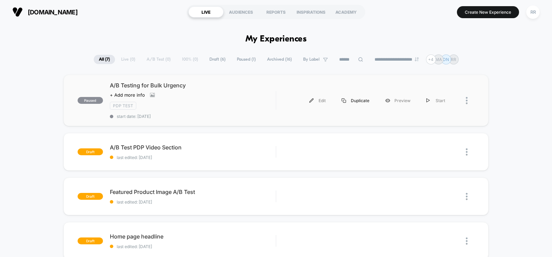
drag, startPoint x: 320, startPoint y: 99, endPoint x: 364, endPoint y: 99, distance: 44.3
click at [527, 99] on div "paused A/B Testing for Bulk Urgency Click to view images Click to edit experien…" at bounding box center [276, 251] width 552 height 353
click at [327, 99] on div "Edit" at bounding box center [317, 100] width 32 height 15
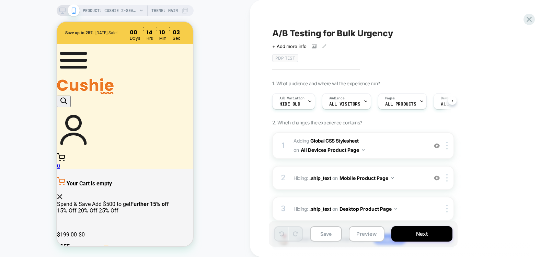
scroll to position [0, 0]
click at [429, 236] on button "Next" at bounding box center [421, 233] width 61 height 15
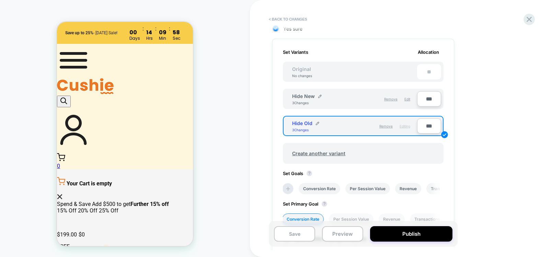
scroll to position [165, 0]
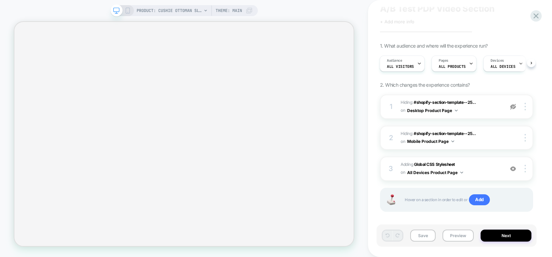
scroll to position [31, 0]
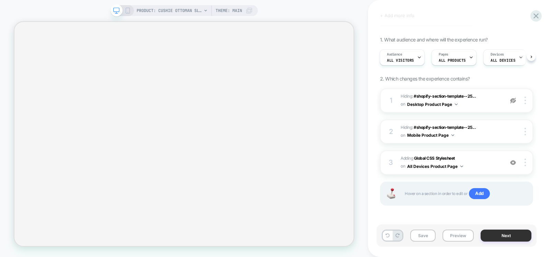
click at [509, 237] on button "Next" at bounding box center [505, 236] width 51 height 12
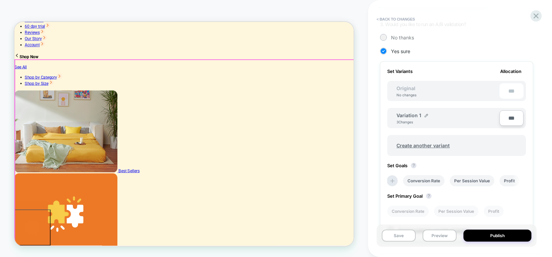
scroll to position [0, 0]
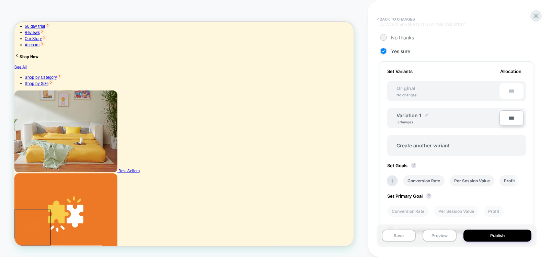
click at [425, 114] on img at bounding box center [425, 115] width 3 height 3
drag, startPoint x: 431, startPoint y: 119, endPoint x: 380, endPoint y: 119, distance: 50.8
click at [380, 119] on div "**********" at bounding box center [456, 151] width 153 height 181
paste input "*"
type input "**********"
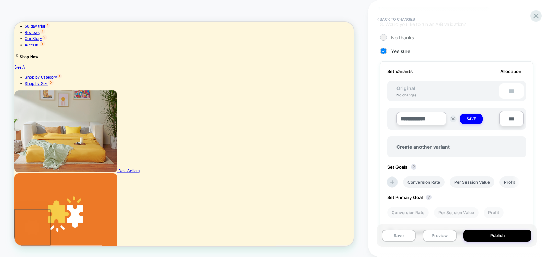
click at [475, 118] on strong "Save" at bounding box center [471, 118] width 10 height 5
click at [434, 114] on img at bounding box center [434, 115] width 3 height 3
drag, startPoint x: 439, startPoint y: 119, endPoint x: 426, endPoint y: 118, distance: 13.0
click at [426, 118] on input "**********" at bounding box center [421, 118] width 50 height 13
drag, startPoint x: 411, startPoint y: 119, endPoint x: 435, endPoint y: 119, distance: 24.4
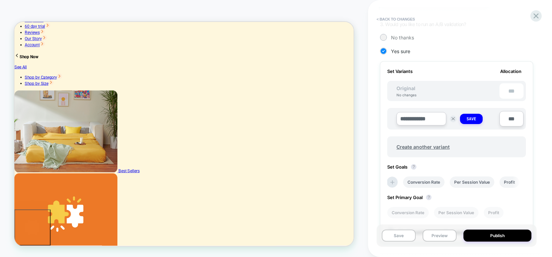
click at [435, 119] on input "**********" at bounding box center [421, 118] width 50 height 13
type input "**********"
click at [479, 115] on button "Save" at bounding box center [471, 119] width 23 height 10
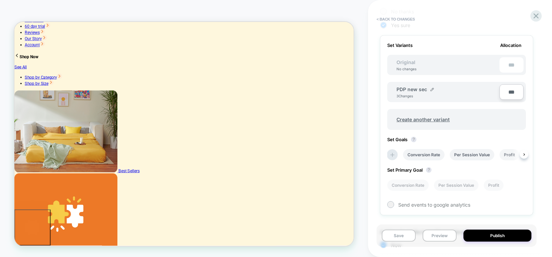
scroll to position [240, 0]
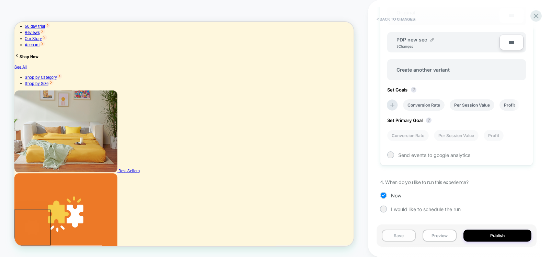
click at [406, 234] on button "Save" at bounding box center [398, 236] width 34 height 12
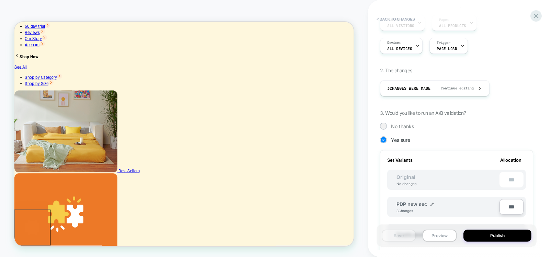
scroll to position [0, 0]
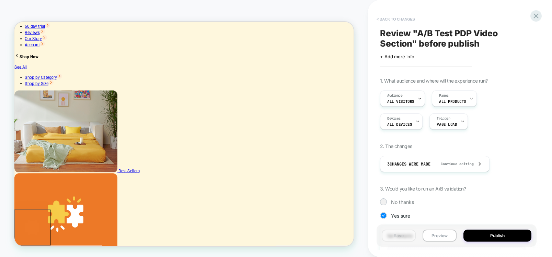
click at [391, 19] on button "< Back to changes" at bounding box center [395, 19] width 45 height 11
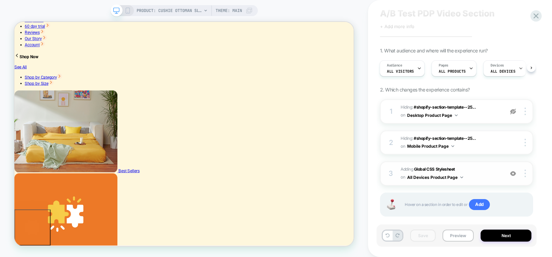
scroll to position [31, 0]
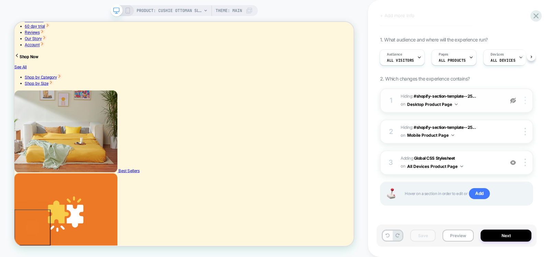
click at [526, 99] on div at bounding box center [525, 101] width 13 height 8
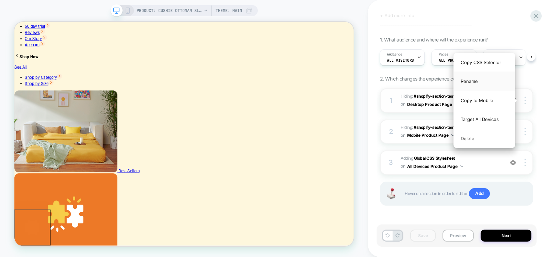
click at [473, 81] on div "Rename" at bounding box center [484, 81] width 61 height 19
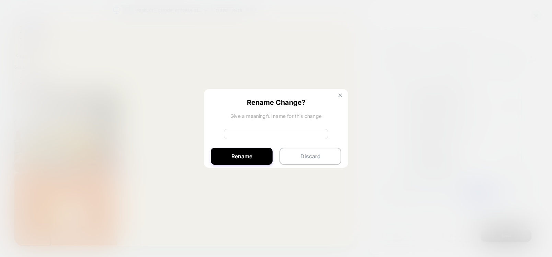
click at [340, 95] on img at bounding box center [339, 95] width 3 height 3
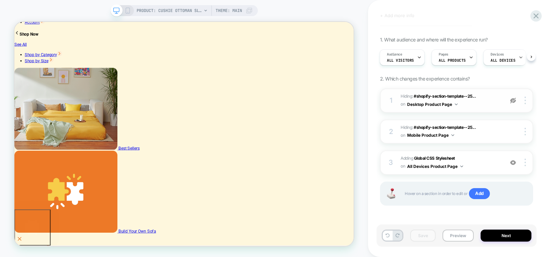
scroll to position [0, 0]
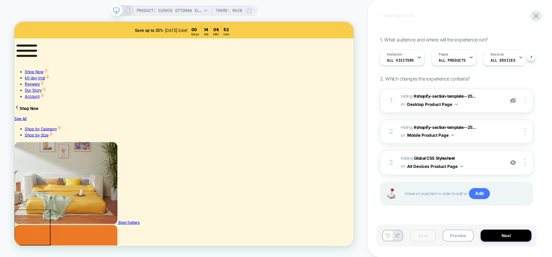
click at [526, 100] on div at bounding box center [525, 101] width 13 height 8
click at [535, 115] on div "A/B Test PDP Video Section Click to edit experience details + Add more info 1. …" at bounding box center [456, 129] width 160 height 244
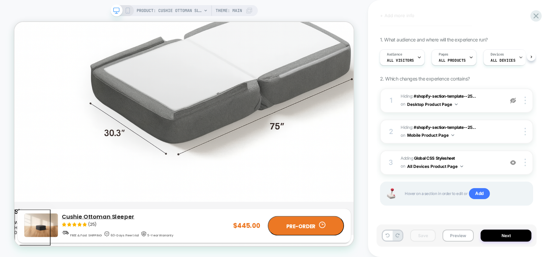
scroll to position [1624, 0]
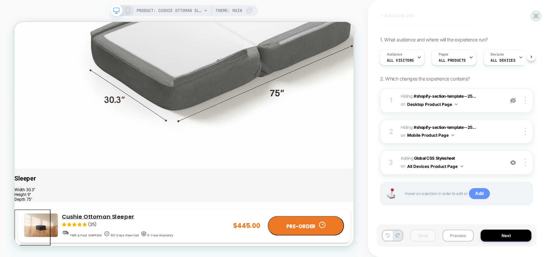
click at [482, 196] on span "Add" at bounding box center [479, 193] width 21 height 11
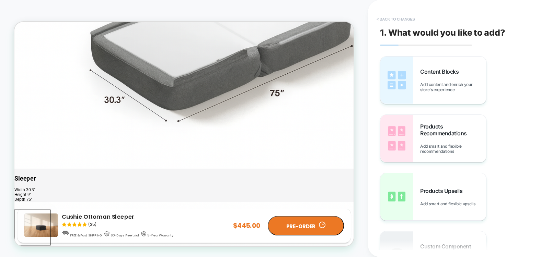
click at [377, 17] on button "< Back to changes" at bounding box center [395, 19] width 45 height 11
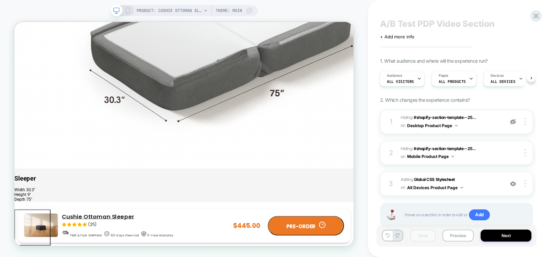
scroll to position [0, 0]
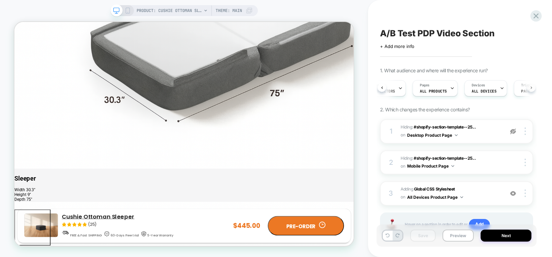
click at [534, 89] on button at bounding box center [531, 87] width 9 height 9
click at [385, 88] on button at bounding box center [381, 87] width 9 height 9
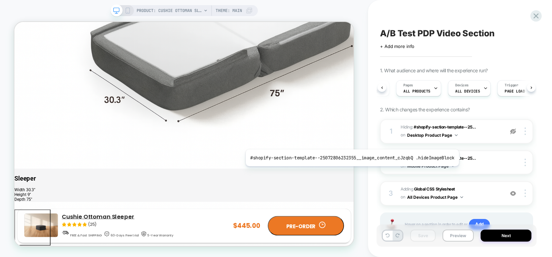
scroll to position [0, 34]
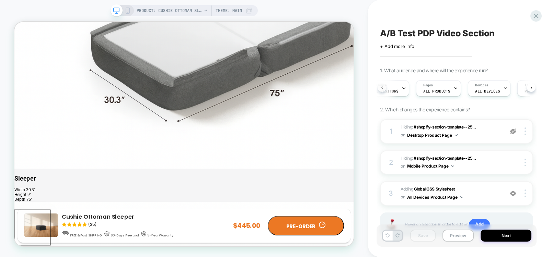
click at [380, 87] on button at bounding box center [381, 87] width 9 height 9
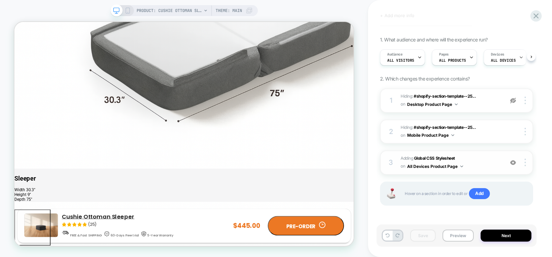
click at [426, 165] on button "All Devices Product Page" at bounding box center [435, 166] width 56 height 9
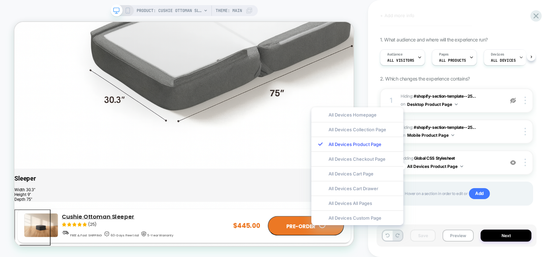
click at [541, 144] on div "A/B Test PDP Video Section Click to edit experience details + Add more info 1. …" at bounding box center [460, 128] width 184 height 257
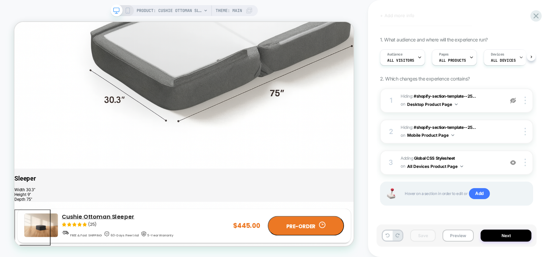
scroll to position [0, 0]
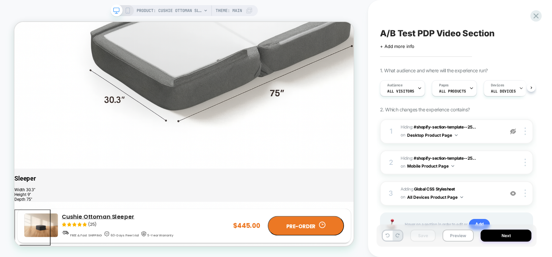
click at [449, 31] on span "A/B Test PDP Video Section" at bounding box center [437, 33] width 115 height 10
drag, startPoint x: 497, startPoint y: 33, endPoint x: 368, endPoint y: 33, distance: 128.3
click at [368, 33] on div "**********" at bounding box center [460, 128] width 184 height 257
click at [518, 34] on icon at bounding box center [518, 33] width 9 height 9
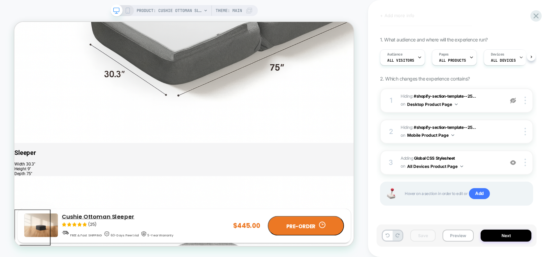
scroll to position [1624, 0]
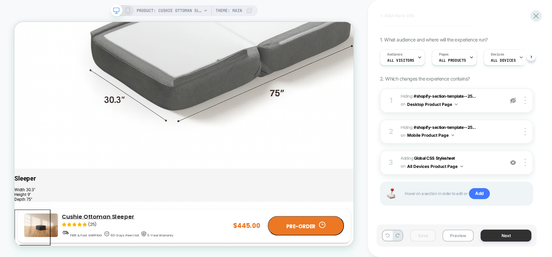
click at [514, 236] on button "Next" at bounding box center [505, 236] width 51 height 12
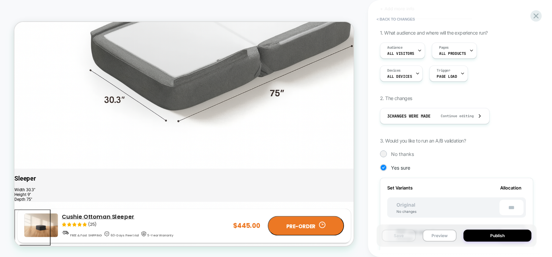
scroll to position [0, 0]
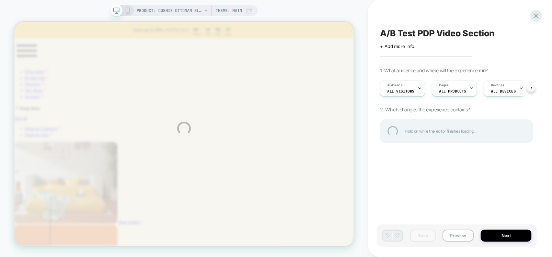
type input "**********"
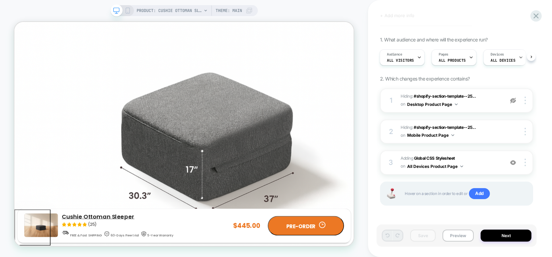
scroll to position [1583, 0]
